Goal: Check status

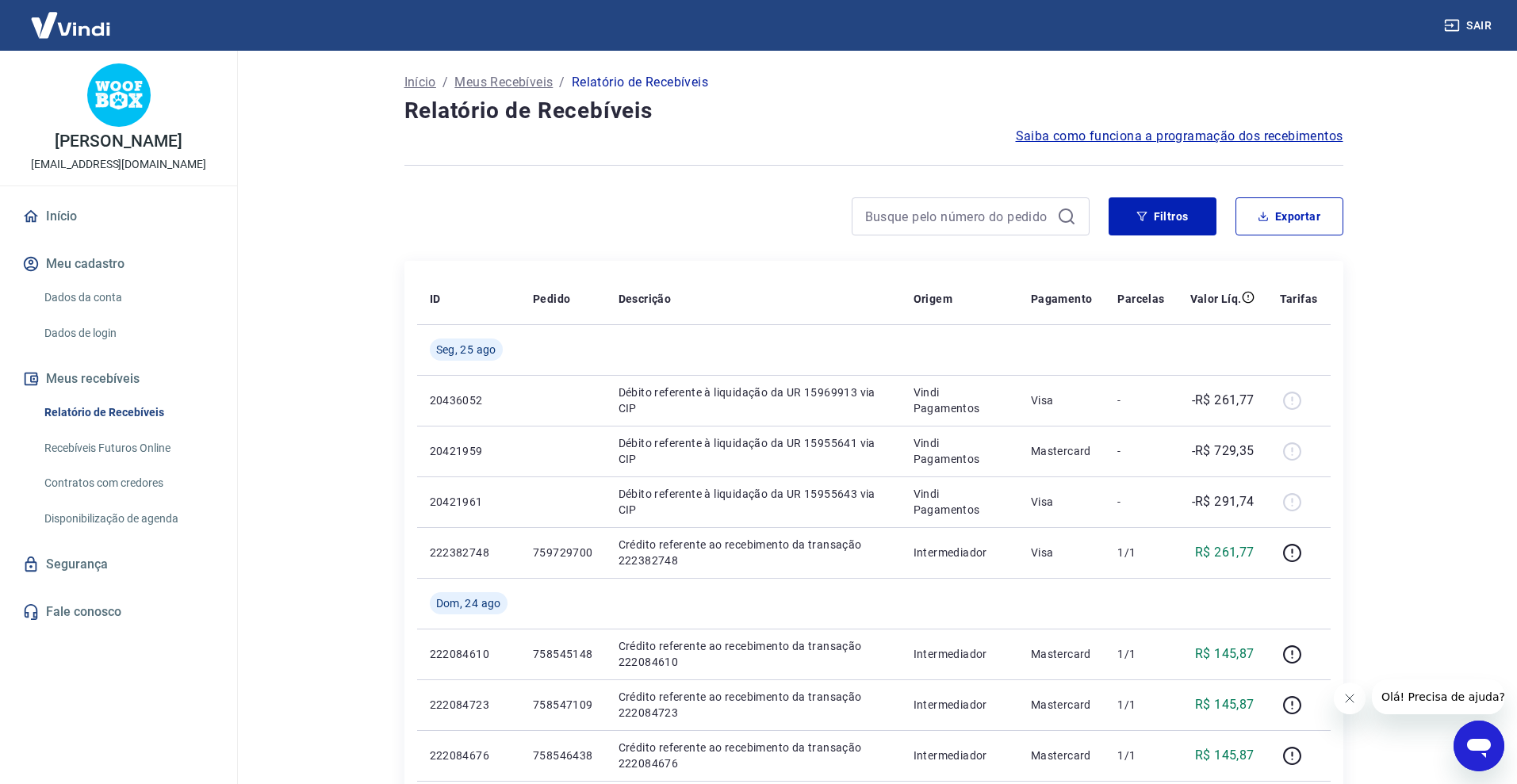
click at [55, 455] on link "Recebíveis Futuros Online" at bounding box center [128, 448] width 180 height 33
click at [105, 491] on link "Contratos com credores" at bounding box center [128, 483] width 180 height 33
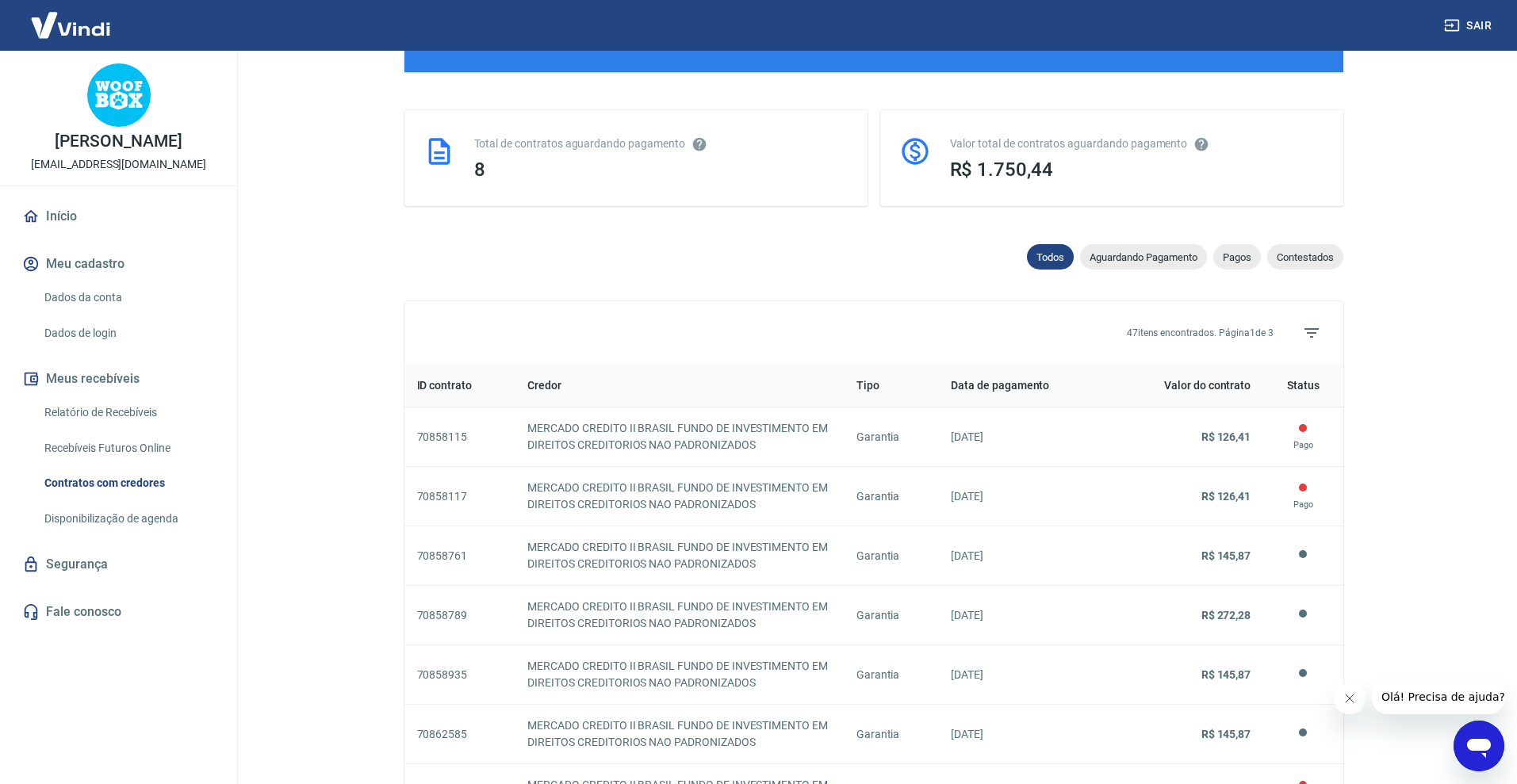
scroll to position [431, 0]
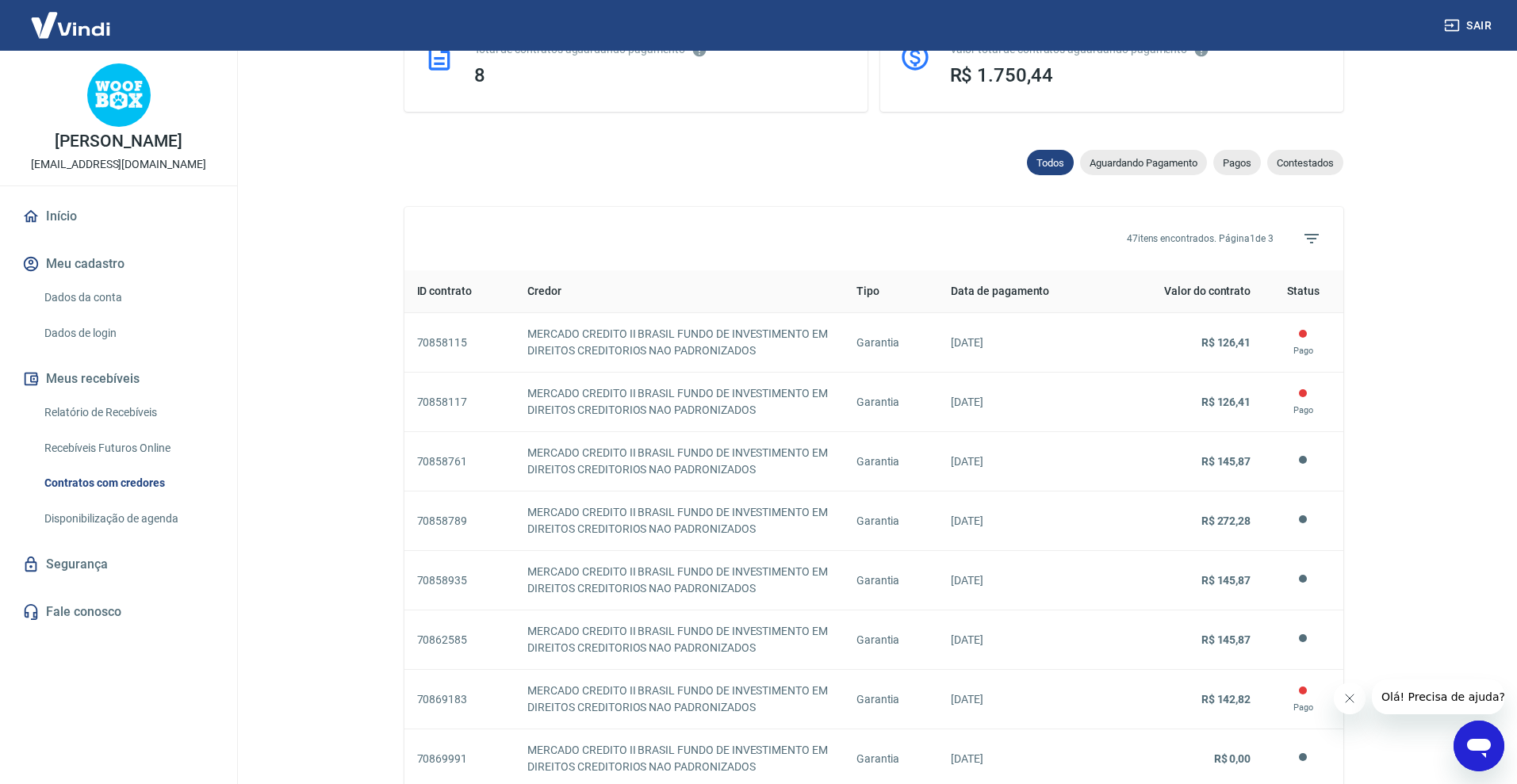
click at [1137, 175] on div "Todos Aguardando Pagamento Pagos Contestados" at bounding box center [1182, 166] width 323 height 32
click at [1138, 162] on span "Aguardando Pagamento" at bounding box center [1143, 163] width 127 height 12
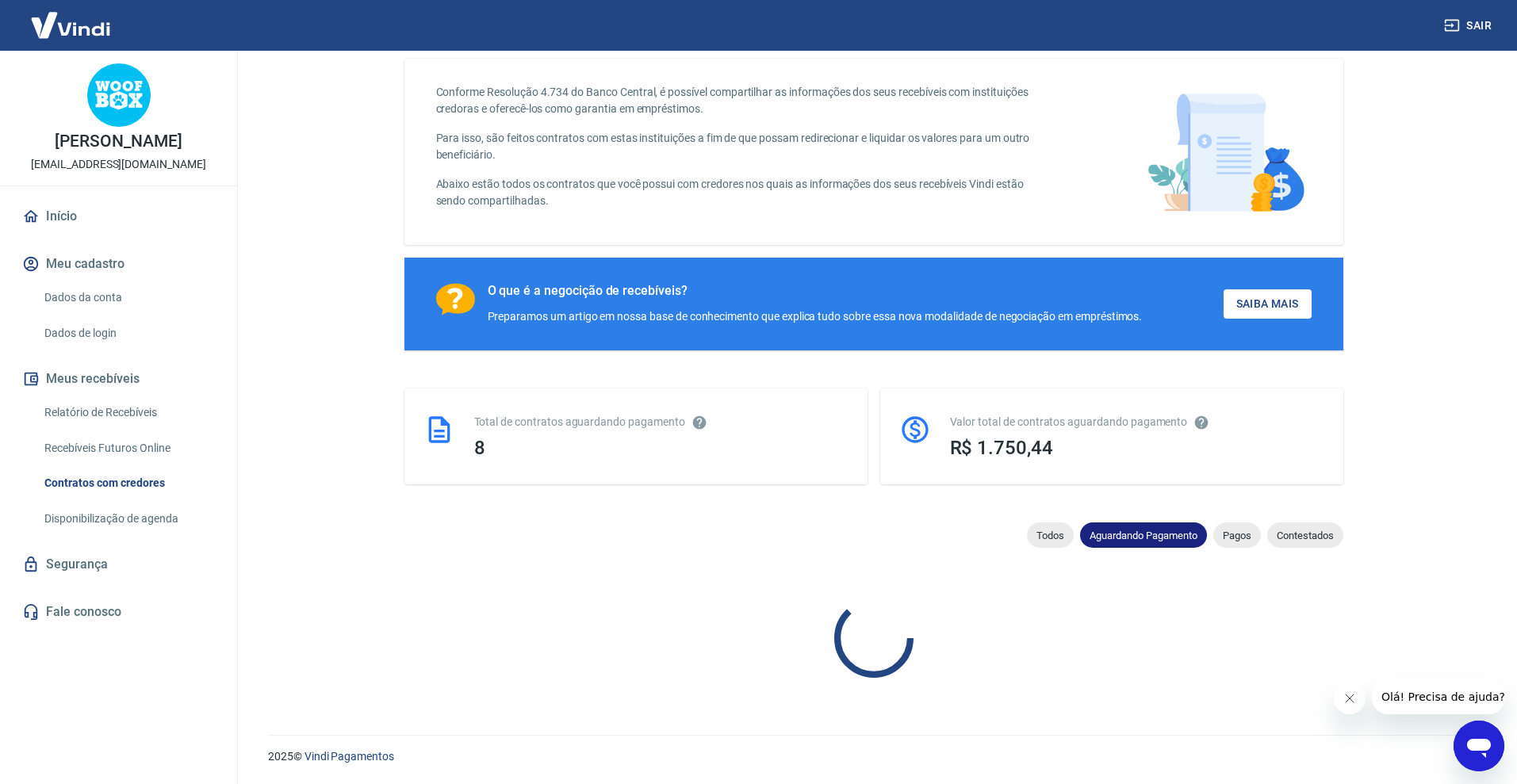
select select "waiting_payment"
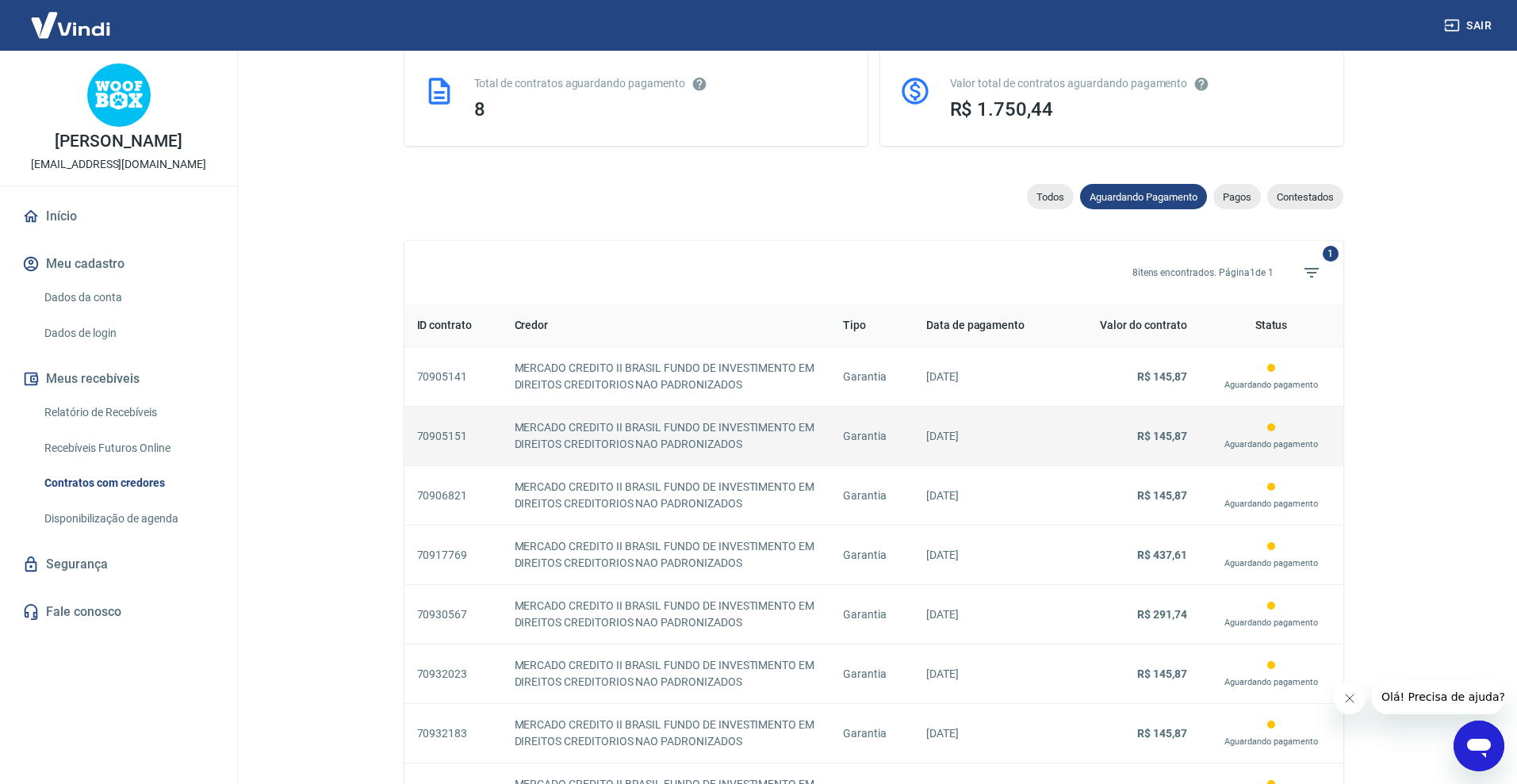
scroll to position [397, 0]
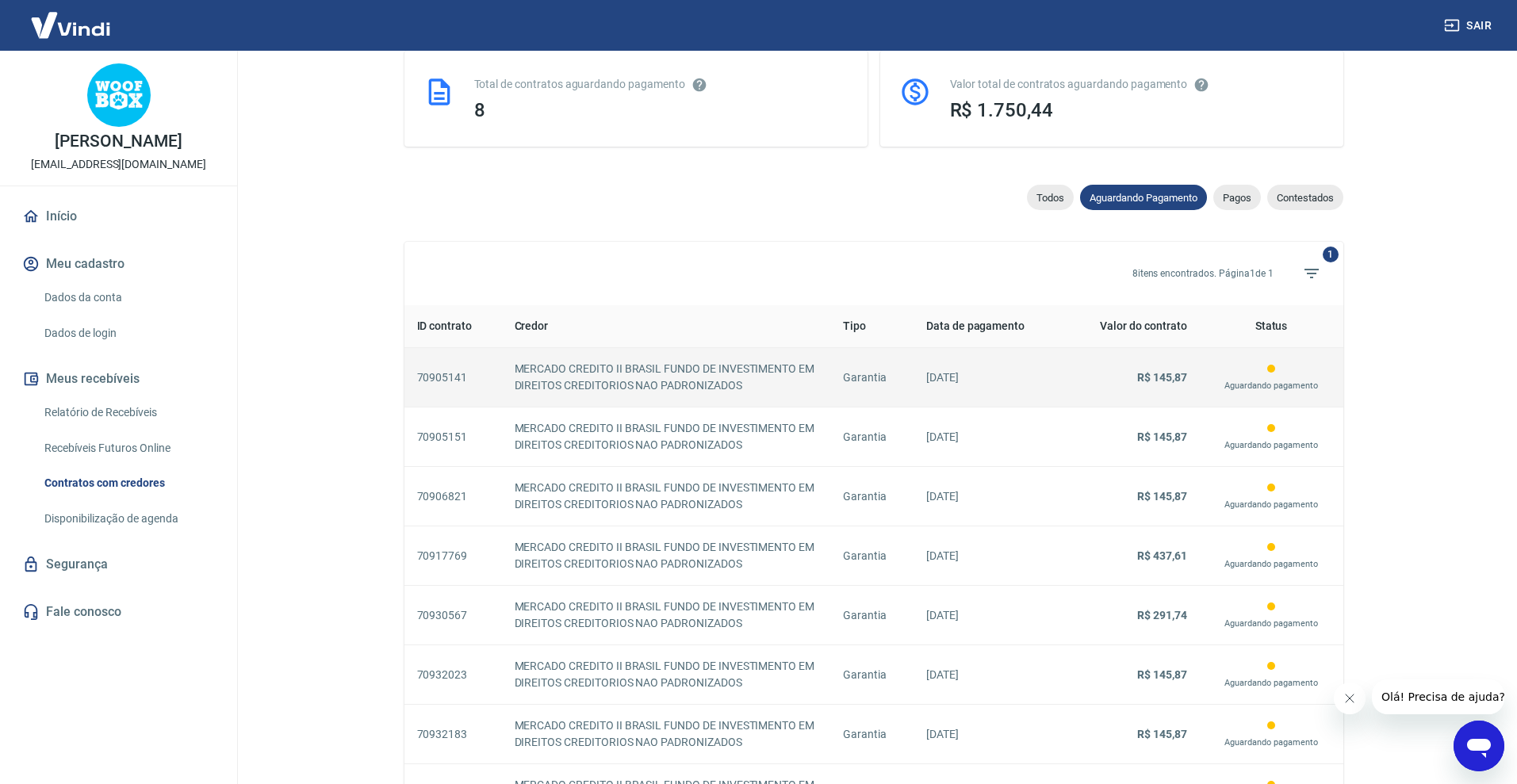
click at [873, 394] on td "Garantia" at bounding box center [872, 377] width 83 height 60
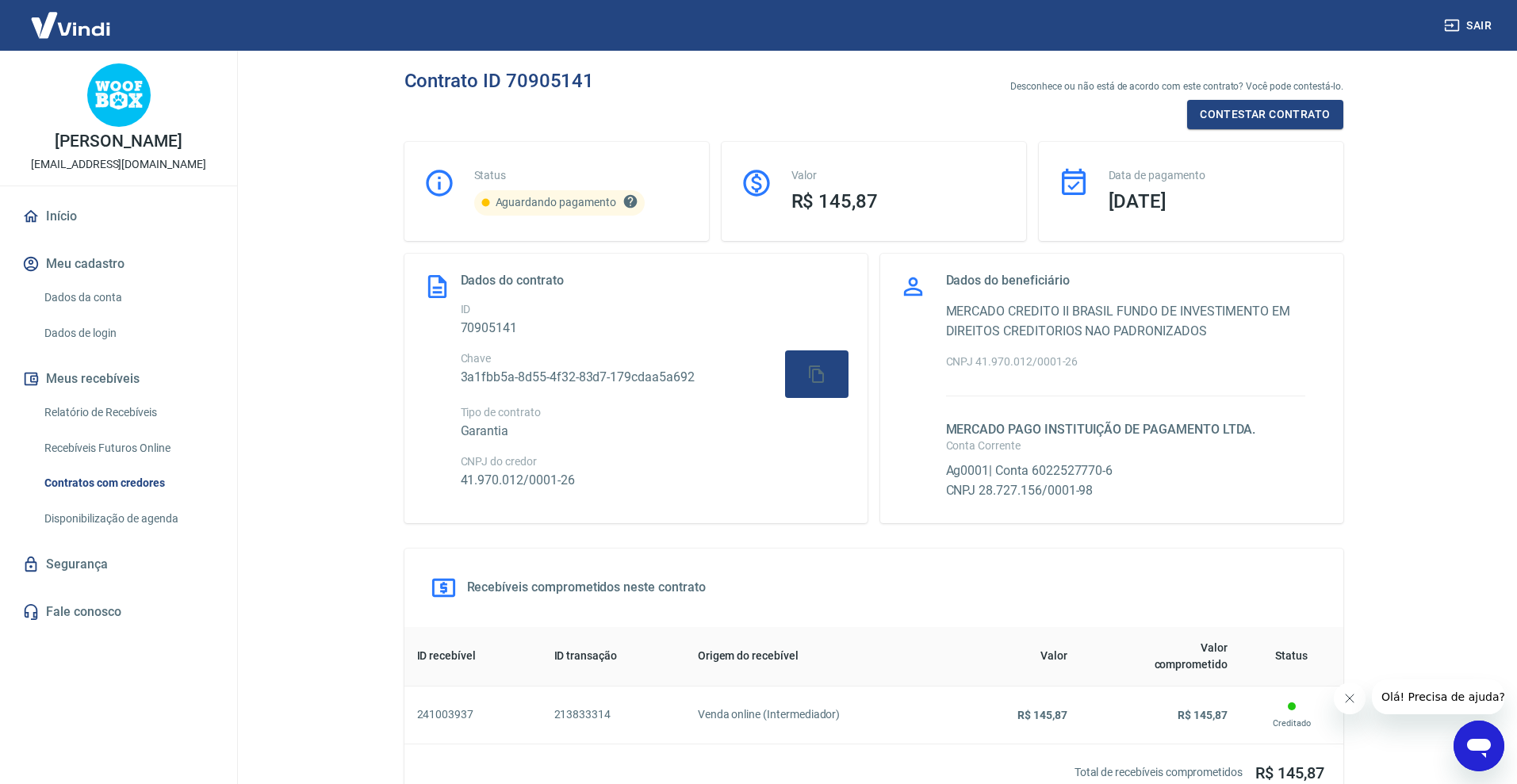
click at [626, 199] on icon "Este contrato ainda não foi processado pois está aguardando o pagamento ser fei…" at bounding box center [630, 201] width 13 height 13
select select "waiting_payment"
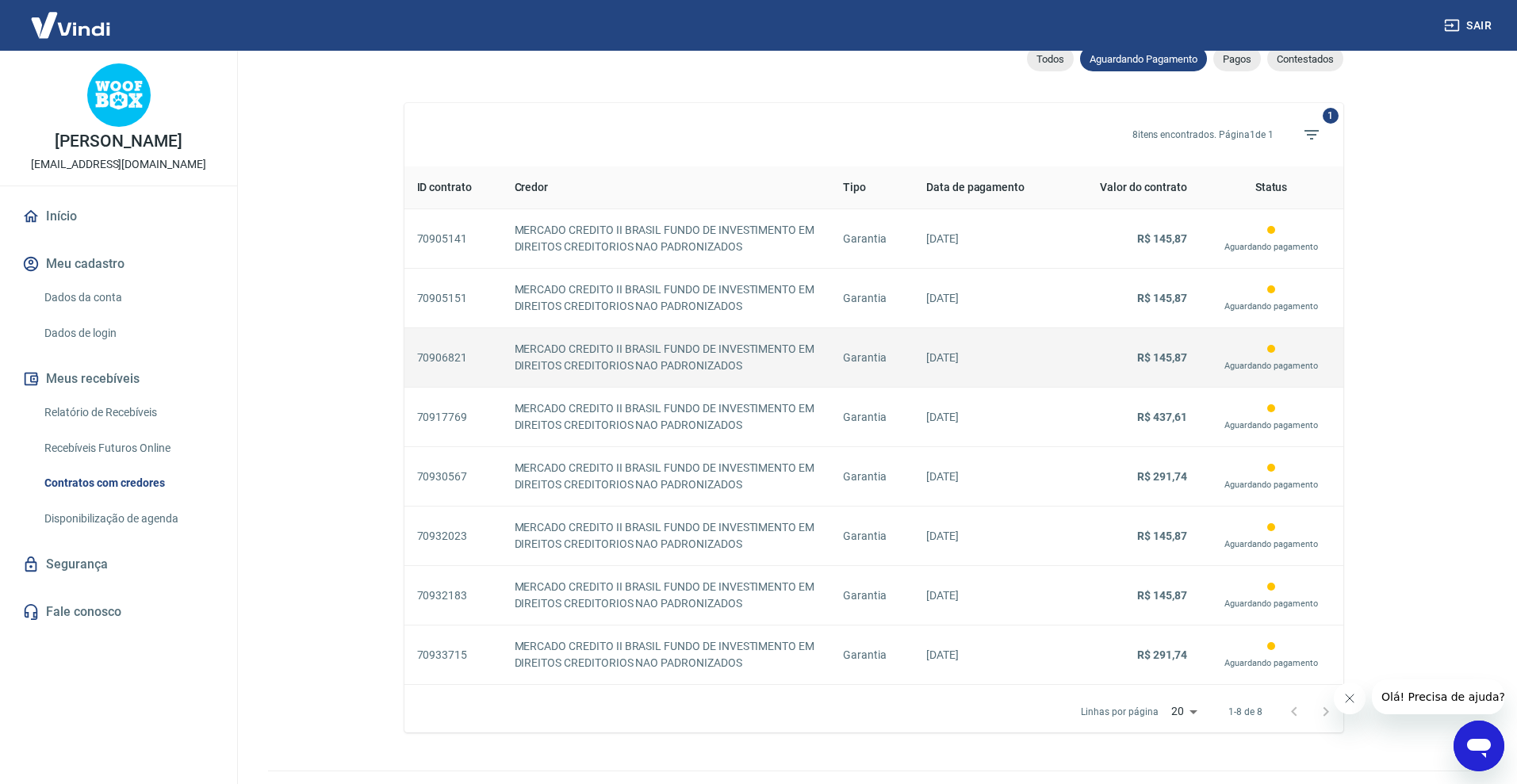
scroll to position [571, 0]
